Goal: Communication & Community: Connect with others

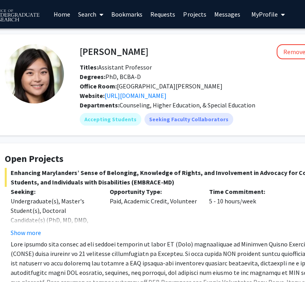
scroll to position [0, 31]
click at [87, 21] on link "Search" at bounding box center [90, 14] width 33 height 28
click at [56, 11] on link "Home" at bounding box center [62, 14] width 24 height 28
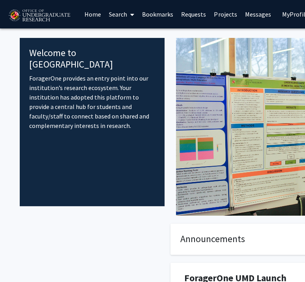
click at [173, 16] on link "Bookmarks" at bounding box center [157, 14] width 39 height 28
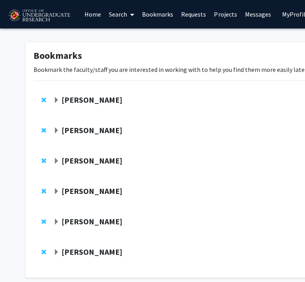
click at [190, 16] on link "Requests" at bounding box center [193, 14] width 33 height 28
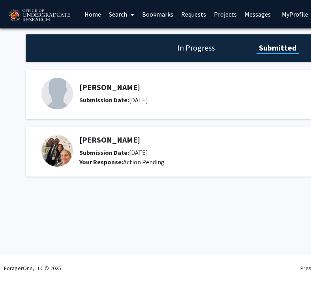
click at [114, 141] on h5 "[PERSON_NAME]" at bounding box center [201, 139] width 244 height 9
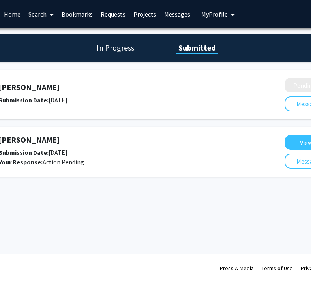
scroll to position [0, 98]
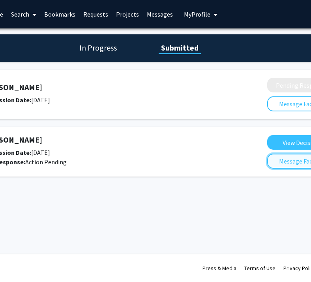
click at [284, 161] on button "Message Faculty" at bounding box center [300, 161] width 67 height 15
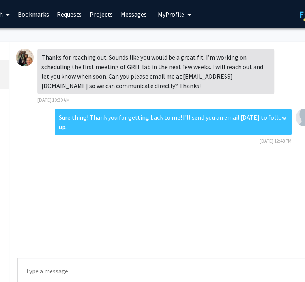
scroll to position [0, 126]
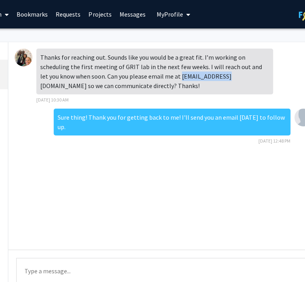
drag, startPoint x: 172, startPoint y: 76, endPoint x: 215, endPoint y: 76, distance: 42.3
click at [215, 76] on div "Thanks for reaching out. Sounds like you would be a great fit. I’m working on s…" at bounding box center [154, 72] width 237 height 46
copy div "[EMAIL_ADDRESS][DOMAIN_NAME]"
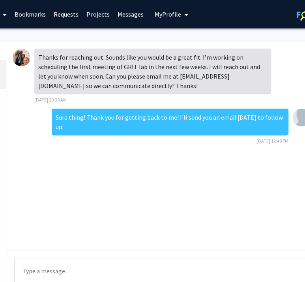
scroll to position [0, 137]
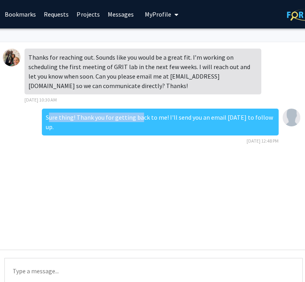
drag, startPoint x: 47, startPoint y: 120, endPoint x: 137, endPoint y: 117, distance: 90.5
click at [137, 117] on div "Sure thing! Thank you for getting back to me! I'll send you an email [DATE] to …" at bounding box center [160, 122] width 237 height 27
